Goal: Transaction & Acquisition: Book appointment/travel/reservation

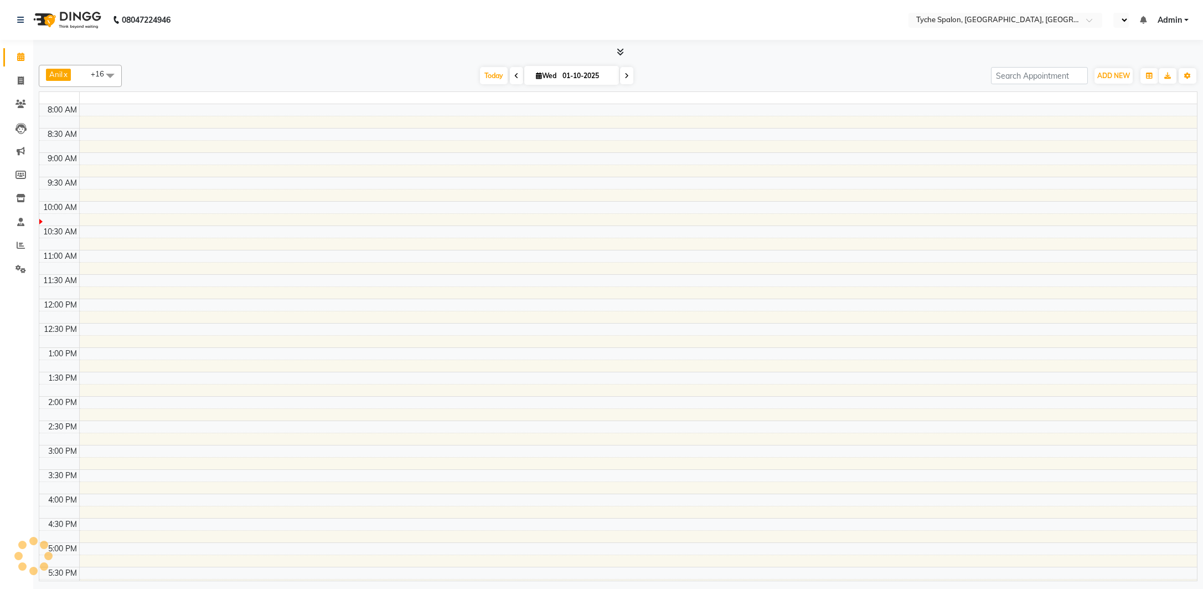
select select "en"
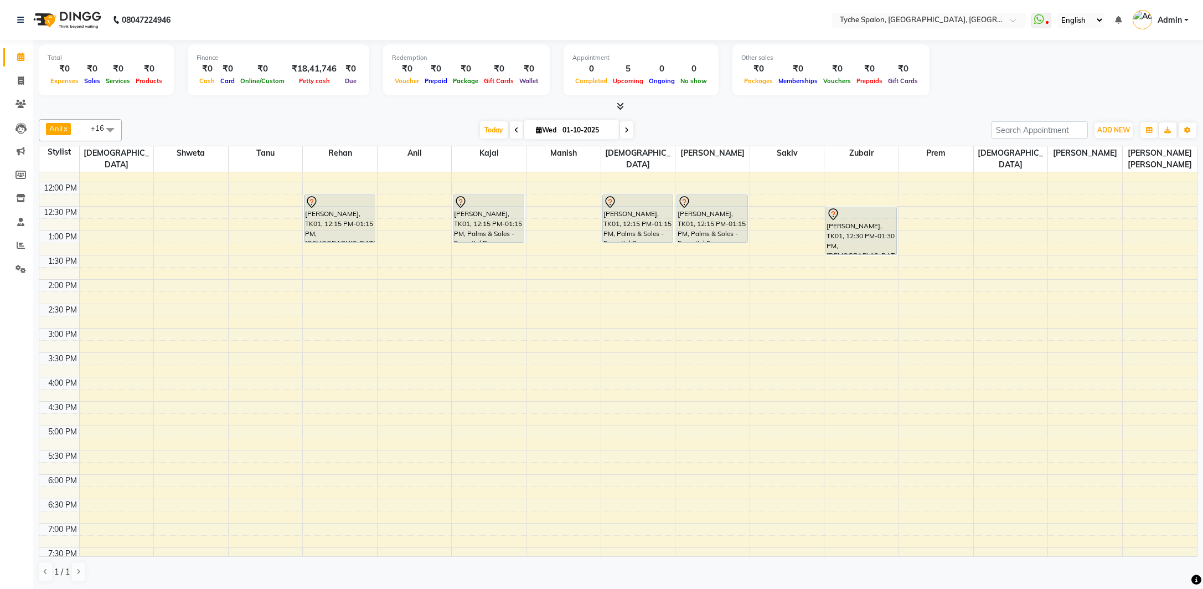
scroll to position [176, 0]
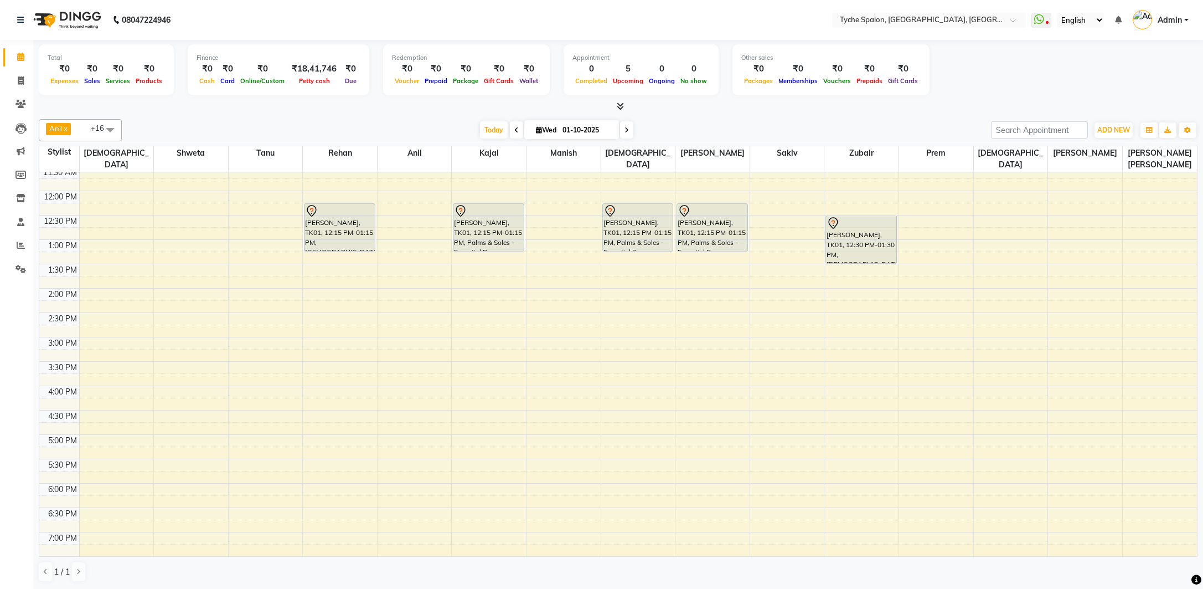
click at [458, 290] on div "8:00 AM 8:30 AM 9:00 AM 9:30 AM 10:00 AM 10:30 AM 11:00 AM 11:30 AM 12:00 PM 12…" at bounding box center [618, 312] width 1158 height 633
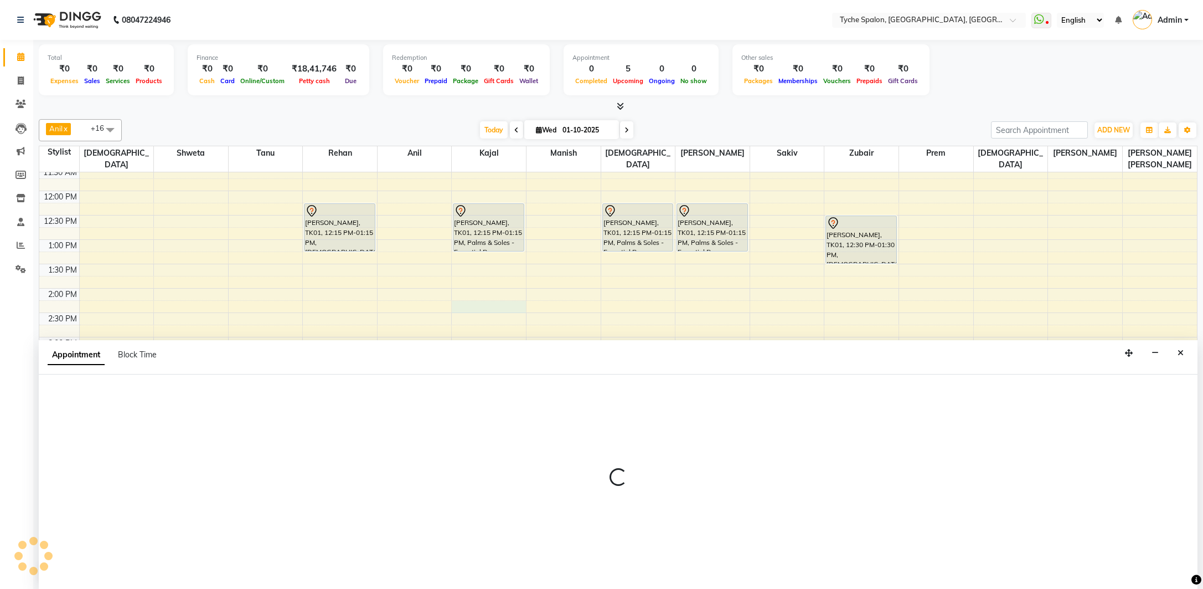
scroll to position [1, 0]
select select "48424"
select select "855"
select select "tentative"
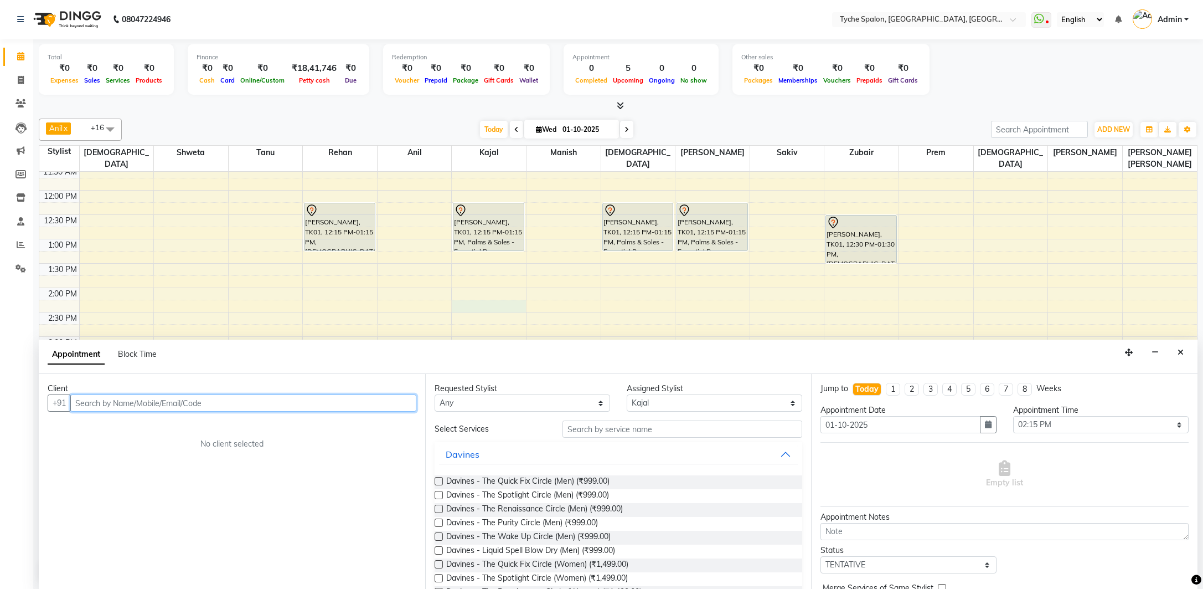
click at [83, 405] on input "text" at bounding box center [243, 402] width 346 height 17
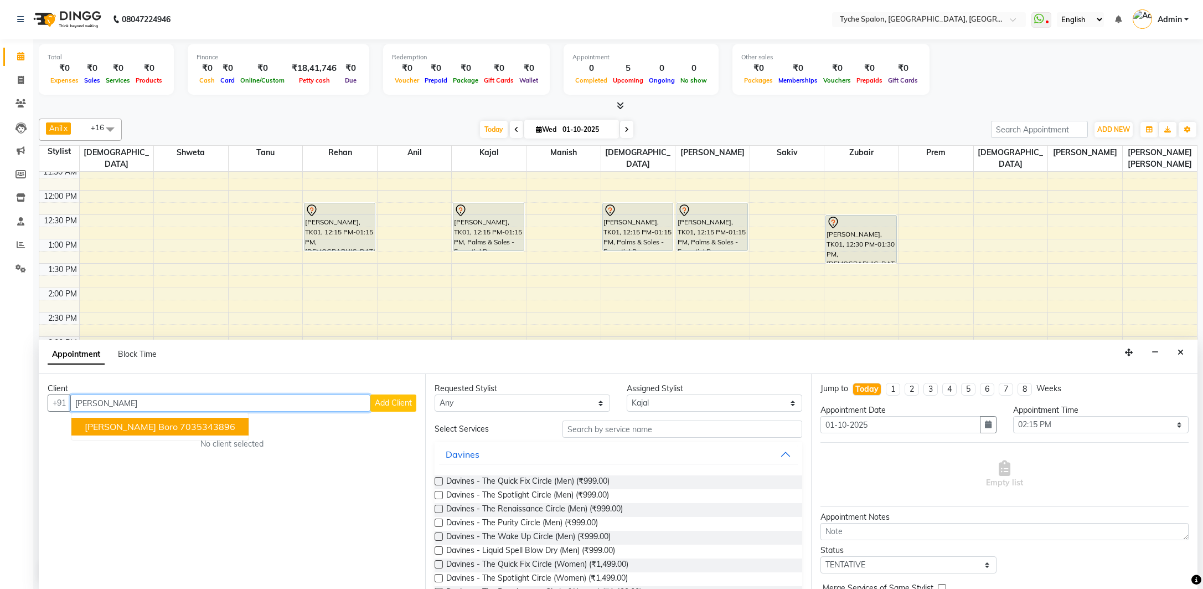
drag, startPoint x: 155, startPoint y: 426, endPoint x: 162, endPoint y: 424, distance: 7.4
click at [180, 426] on ngb-highlight "7035343896" at bounding box center [207, 426] width 55 height 11
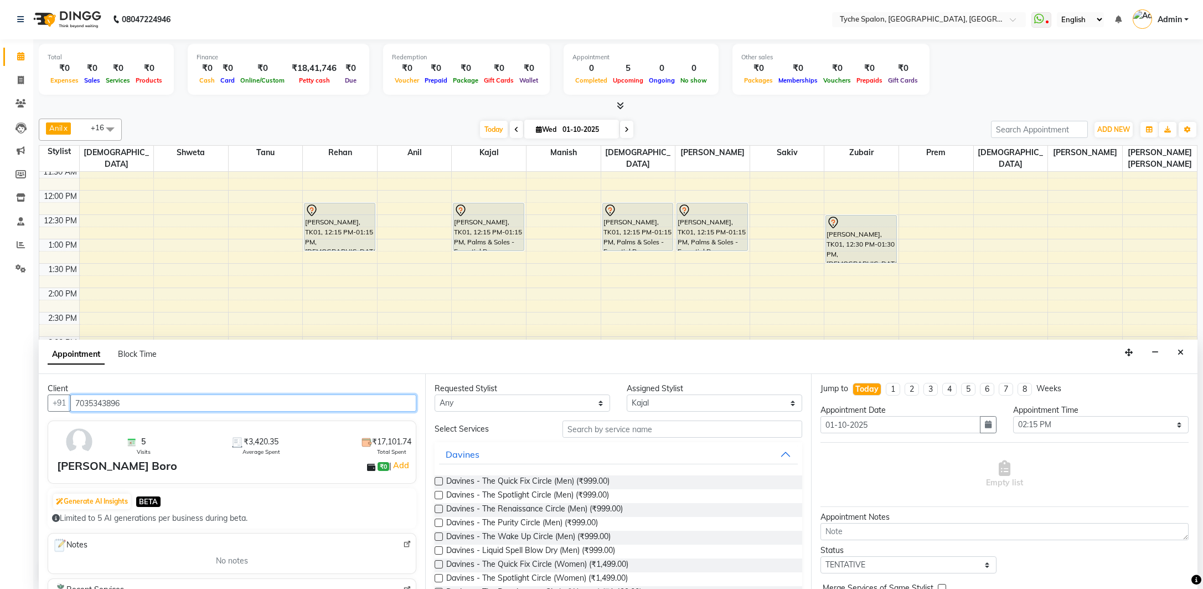
type input "7035343896"
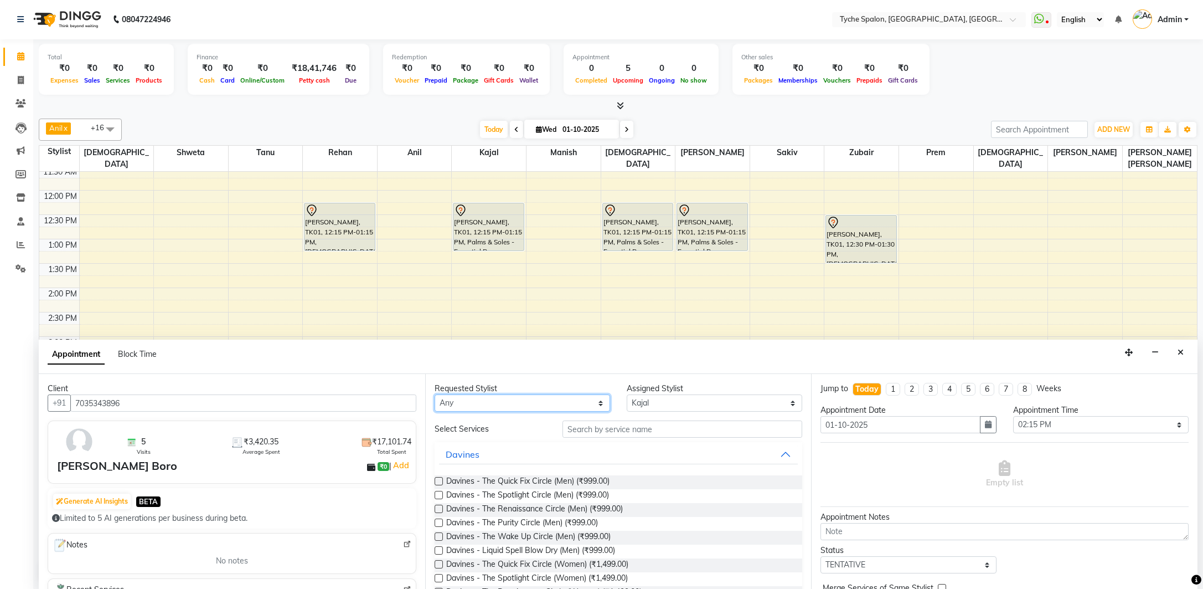
click at [524, 394] on select "Any [PERSON_NAME] [PERSON_NAME] [PERSON_NAME] [PERSON_NAME] [PERSON_NAME] [PERS…" at bounding box center [523, 402] width 176 height 17
select select "48344"
click at [435, 394] on select "Any [PERSON_NAME] [PERSON_NAME] [PERSON_NAME] [PERSON_NAME] [PERSON_NAME] [PERS…" at bounding box center [523, 402] width 176 height 17
select select "48344"
click at [600, 428] on input "text" at bounding box center [683, 428] width 240 height 17
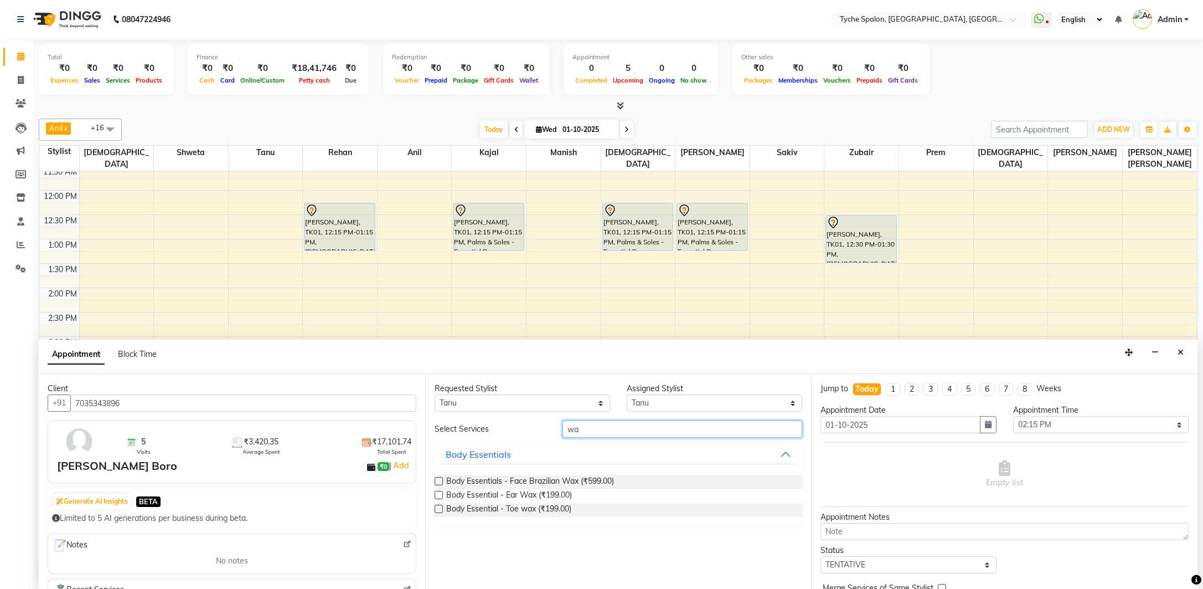
type input "w"
type input "b"
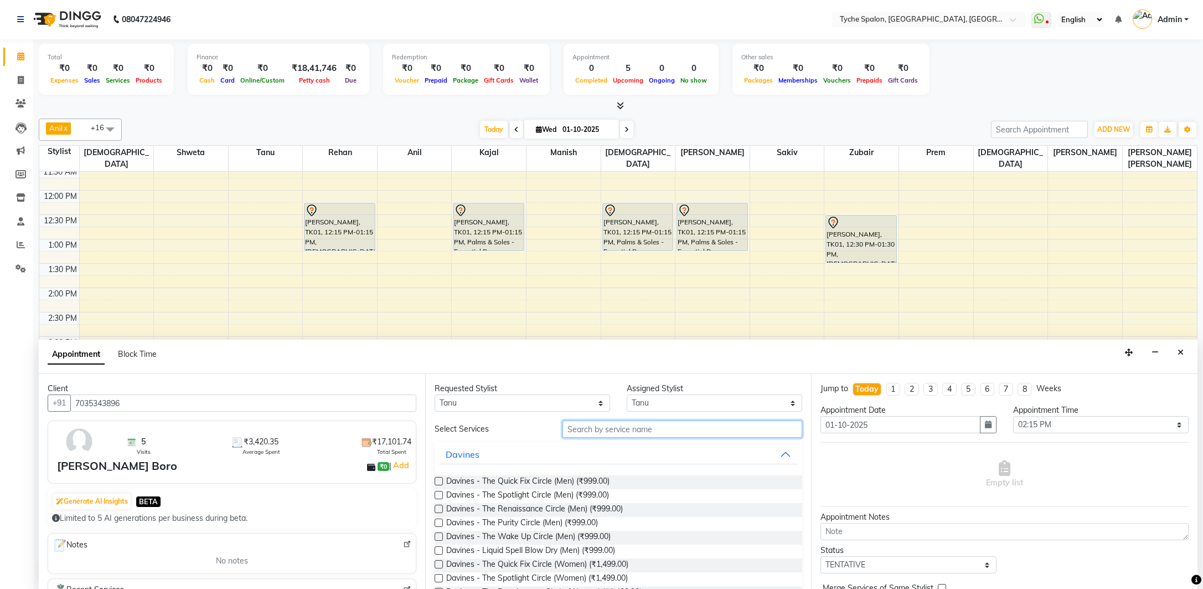
click at [599, 433] on input "text" at bounding box center [683, 428] width 240 height 17
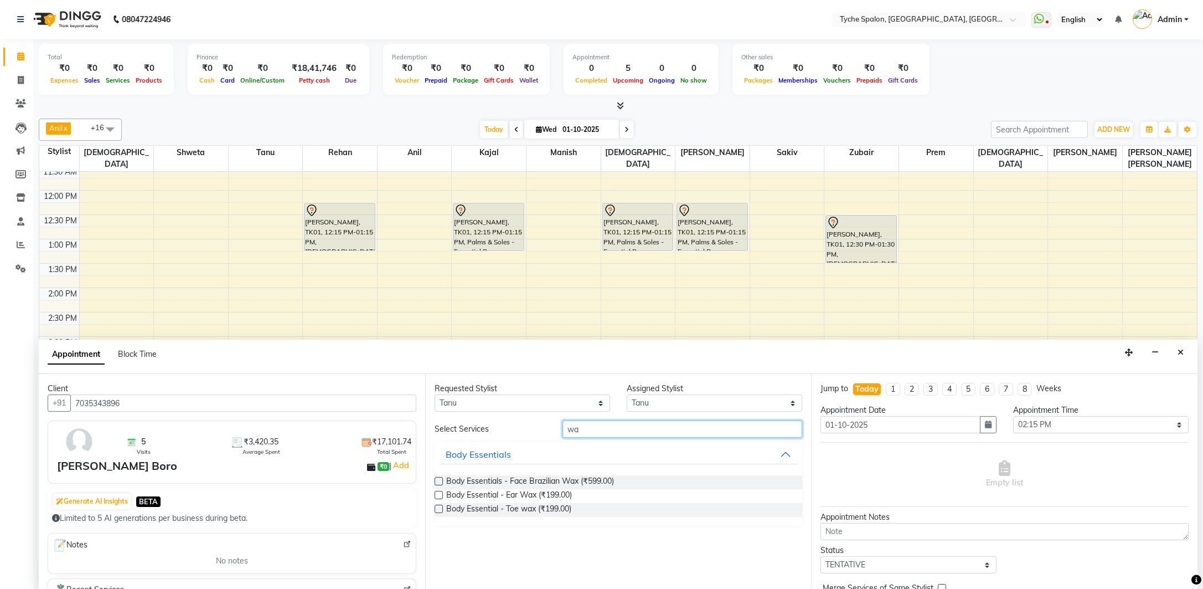
type input "w"
type input "bik"
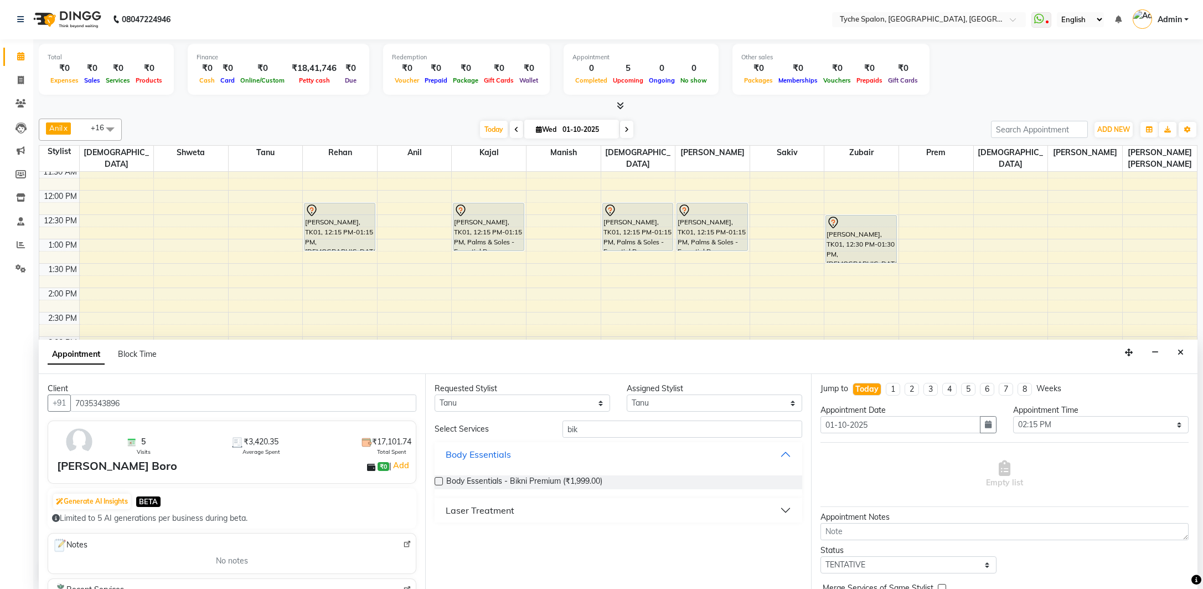
click at [693, 450] on button "Body Essentials" at bounding box center [618, 454] width 359 height 20
click at [482, 453] on div "Body Essentials" at bounding box center [478, 453] width 65 height 13
click at [438, 480] on label at bounding box center [439, 481] width 8 height 8
click at [438, 480] on input "checkbox" at bounding box center [438, 481] width 7 height 7
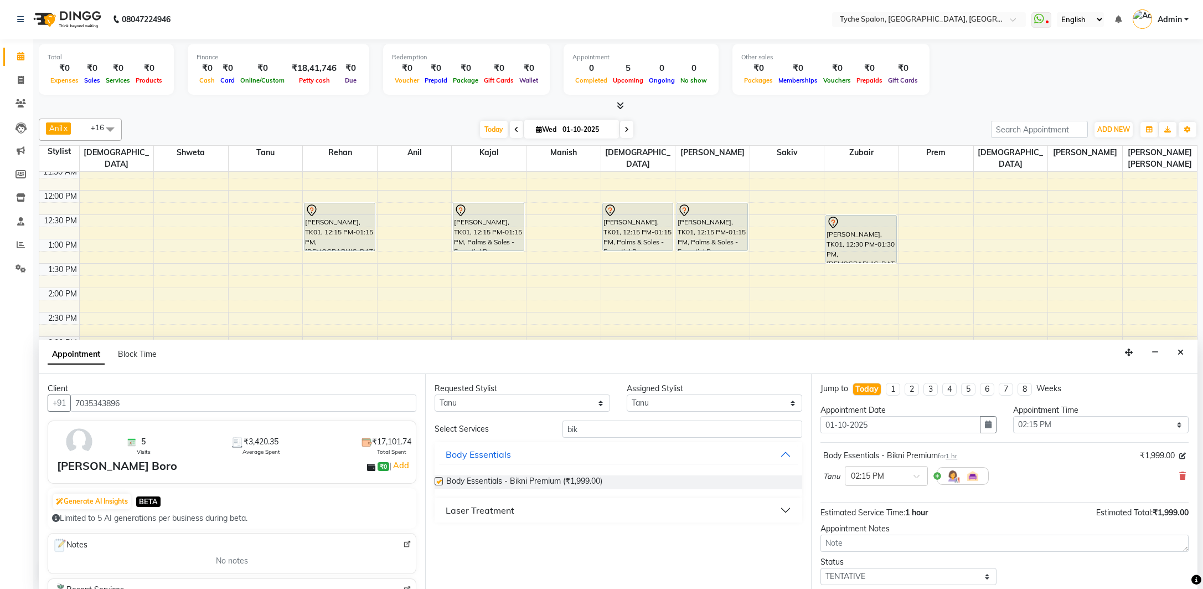
checkbox input "false"
click at [898, 473] on input "text" at bounding box center [875, 475] width 49 height 12
click at [872, 522] on div "12:30 PM" at bounding box center [887, 522] width 82 height 20
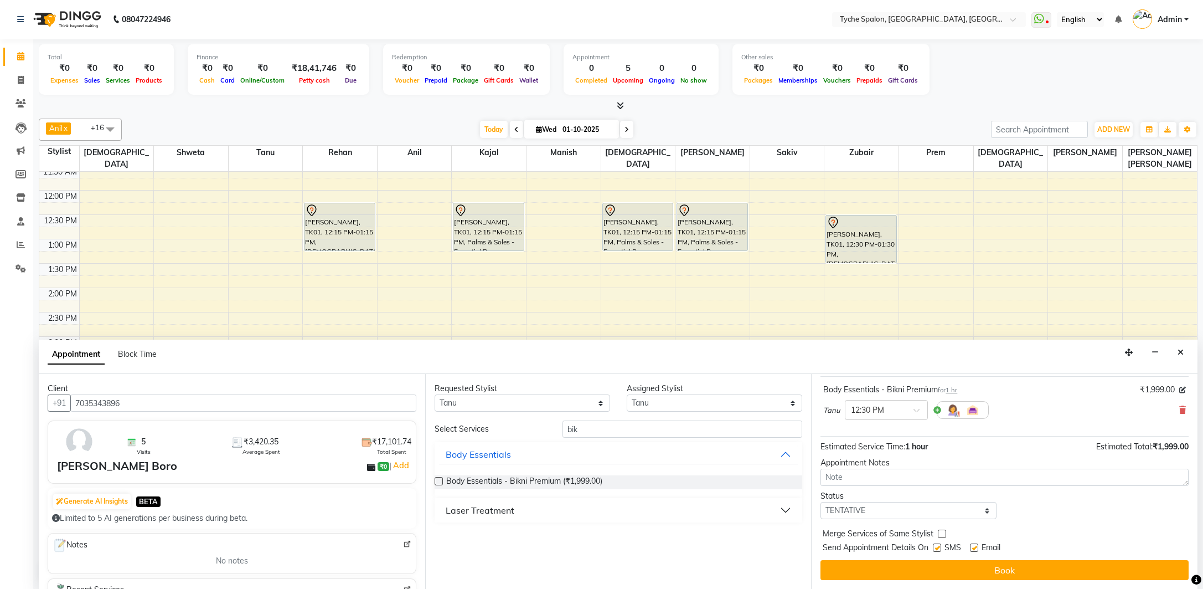
click at [982, 563] on button "Book" at bounding box center [1005, 570] width 368 height 20
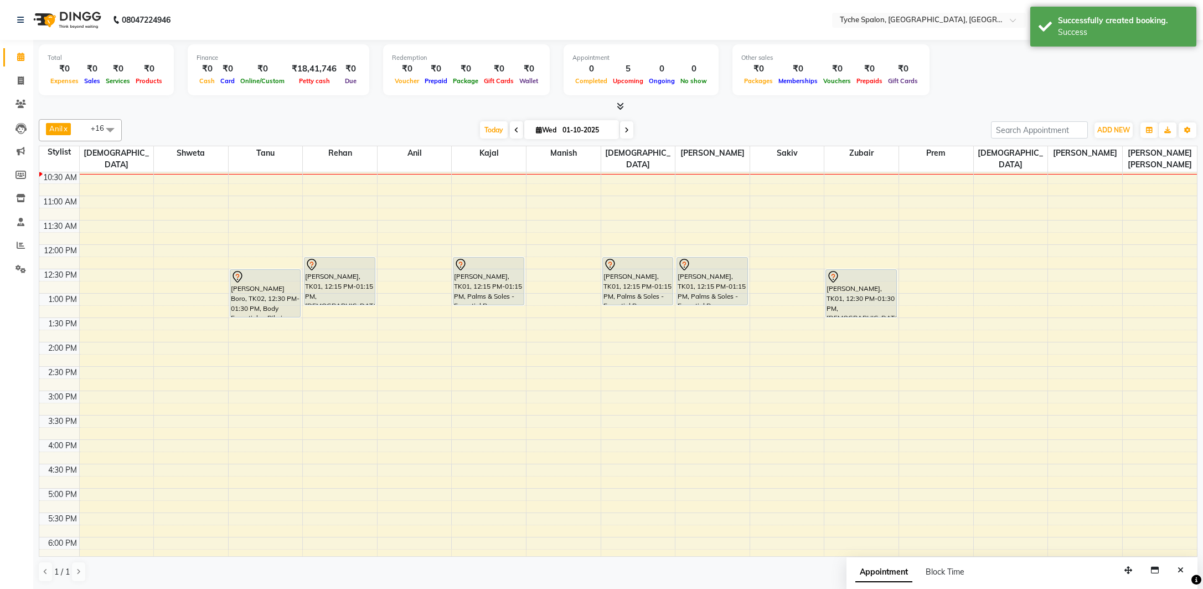
scroll to position [121, 0]
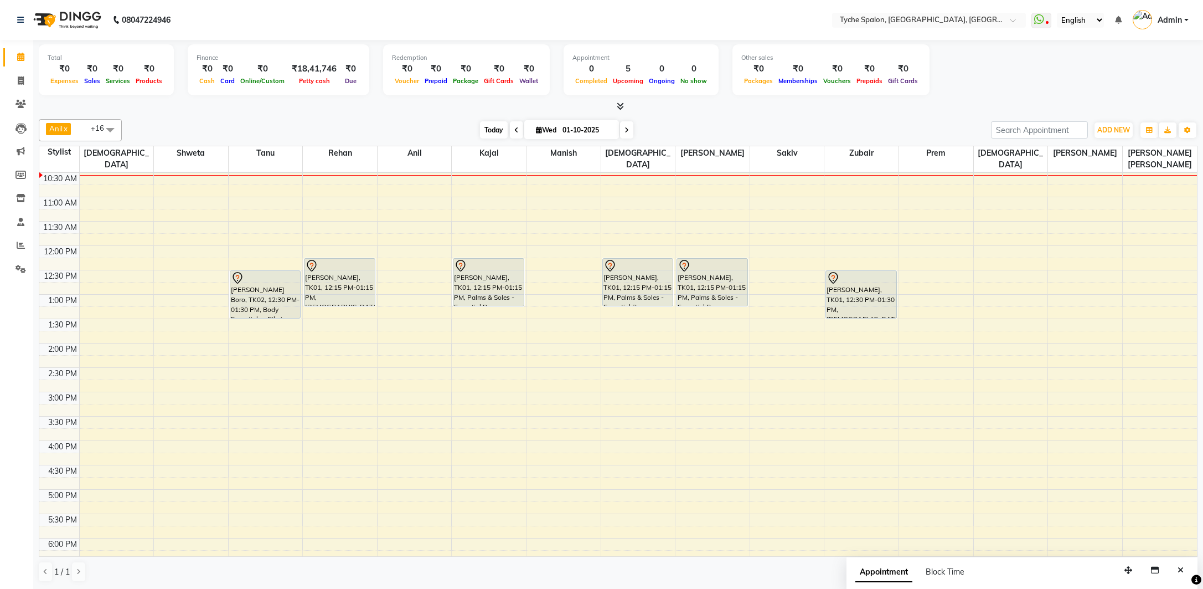
click at [493, 129] on span "Today" at bounding box center [494, 129] width 28 height 17
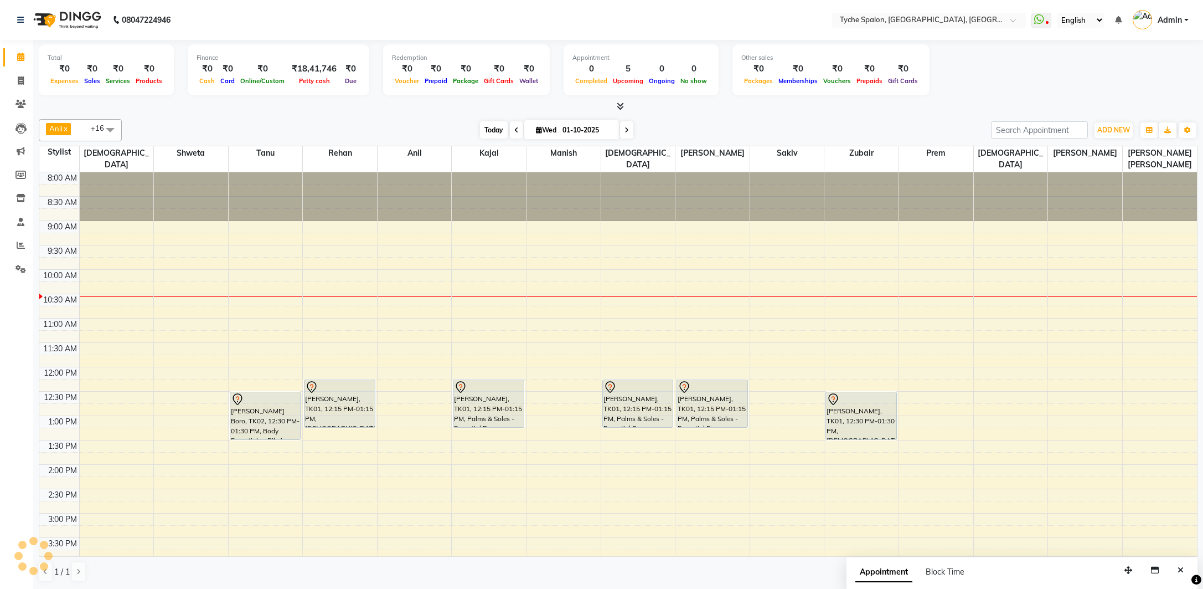
scroll to position [98, 0]
